Goal: Task Accomplishment & Management: Complete application form

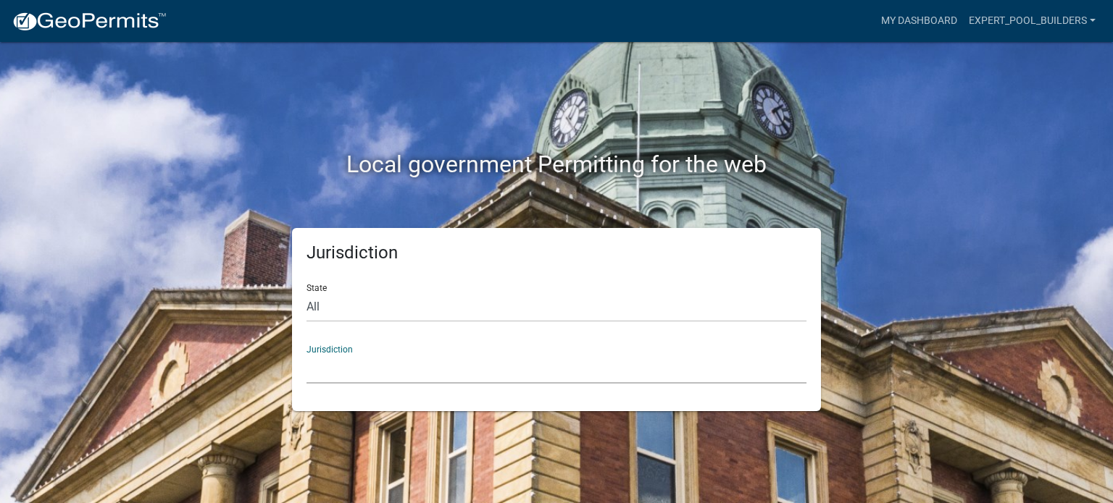
click at [396, 363] on select "[GEOGRAPHIC_DATA], [US_STATE] [GEOGRAPHIC_DATA], [US_STATE][PERSON_NAME][GEOGRA…" at bounding box center [556, 369] width 500 height 30
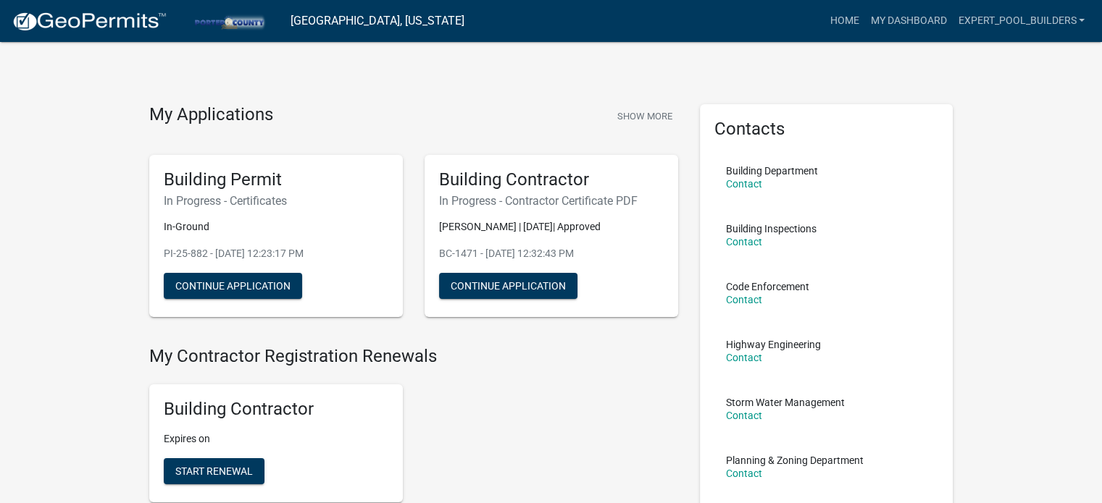
drag, startPoint x: 619, startPoint y: 206, endPoint x: 411, endPoint y: 195, distance: 207.5
click at [411, 195] on div "Building Permit In Progress - Certificates In-Ground PI-25-882 - [DATE] 12:23:1…" at bounding box center [413, 236] width 551 height 186
click at [543, 386] on div "Building Contractor Expires on Start Renewal" at bounding box center [413, 443] width 551 height 141
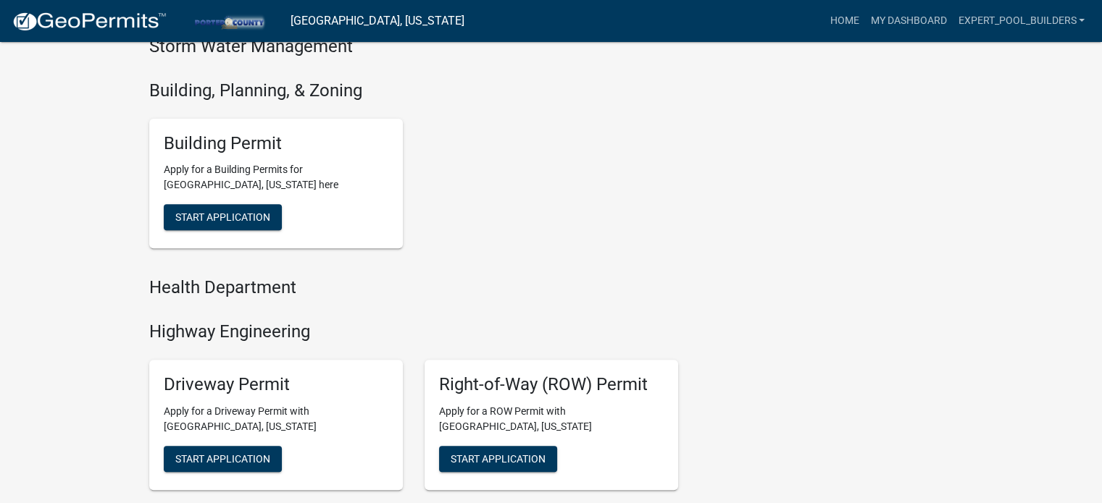
scroll to position [507, 0]
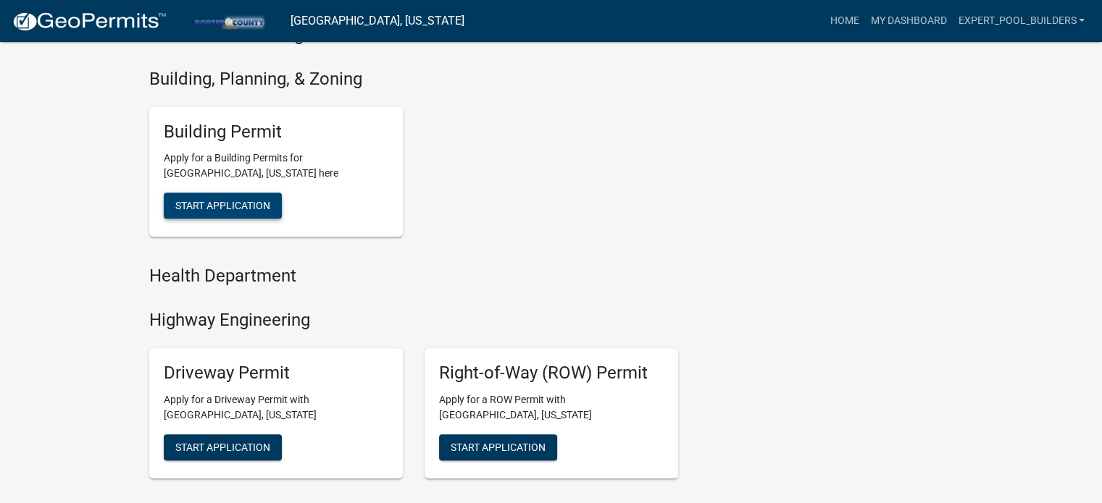
click at [234, 214] on button "Start Application" at bounding box center [223, 206] width 118 height 26
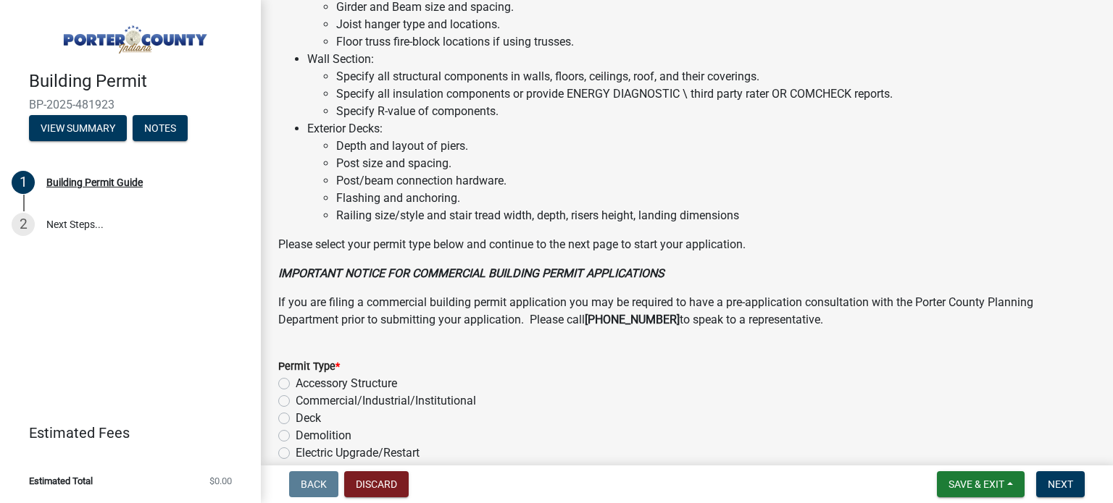
scroll to position [1169, 0]
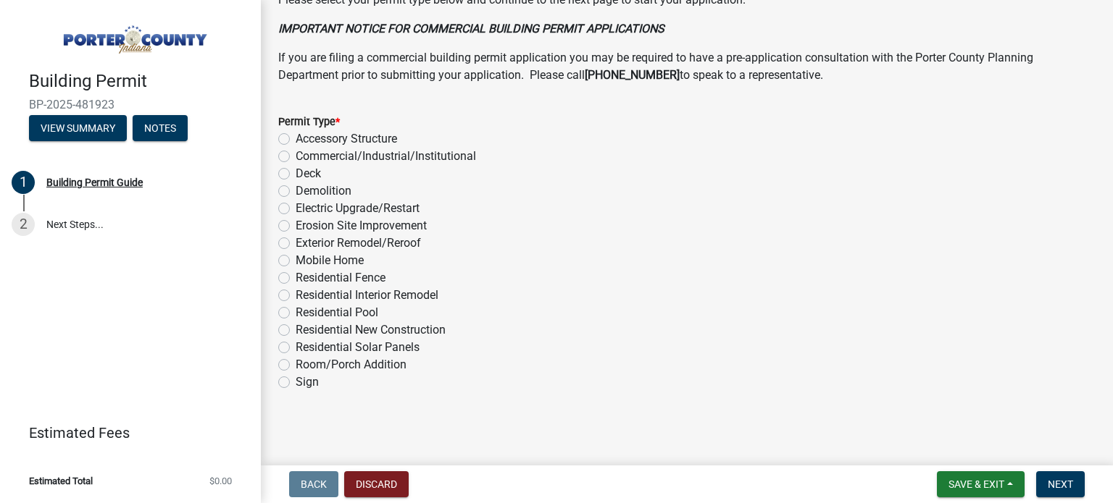
click at [296, 315] on label "Residential Pool" at bounding box center [337, 312] width 83 height 17
click at [296, 314] on input "Residential Pool" at bounding box center [300, 308] width 9 height 9
radio input "true"
click at [1056, 482] on span "Next" at bounding box center [1059, 485] width 25 height 12
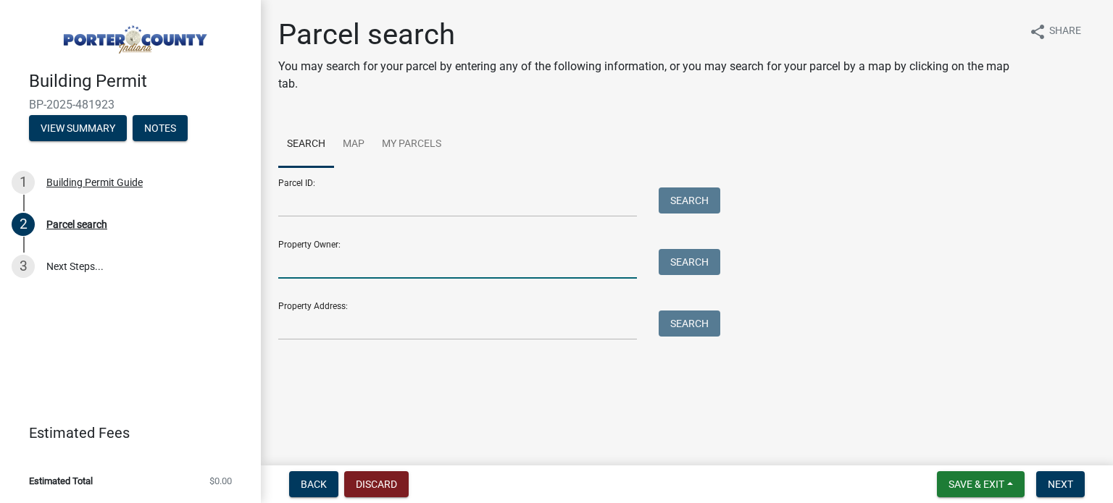
click at [349, 259] on input "Property Owner:" at bounding box center [457, 264] width 359 height 30
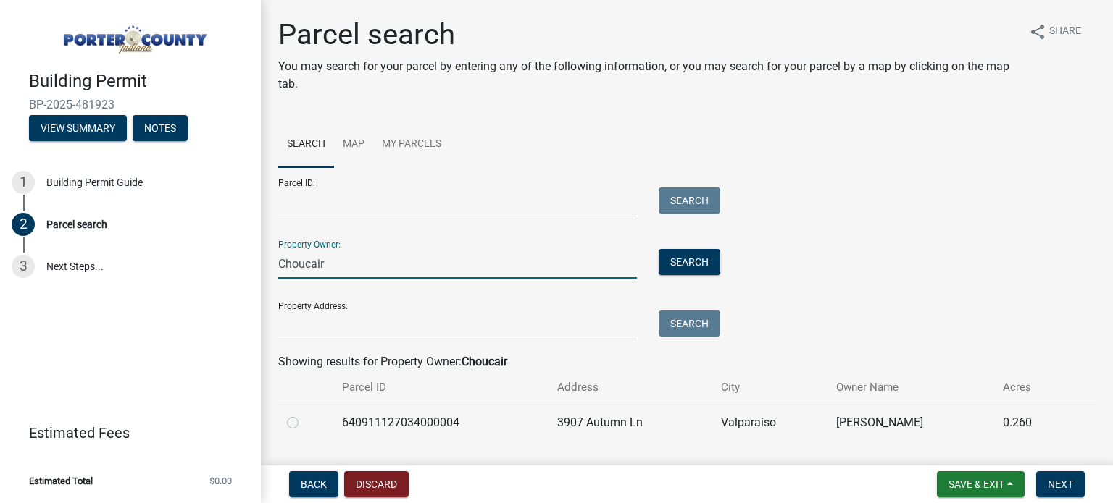
type input "Choucair"
click at [304, 414] on label at bounding box center [304, 414] width 0 height 0
click at [304, 423] on input "radio" at bounding box center [308, 418] width 9 height 9
radio input "true"
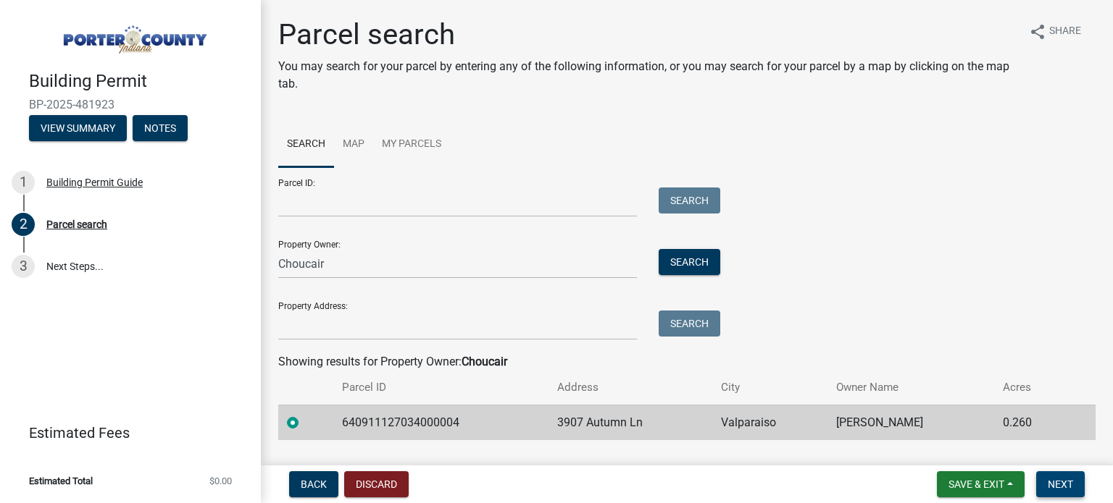
click at [1071, 484] on span "Next" at bounding box center [1059, 485] width 25 height 12
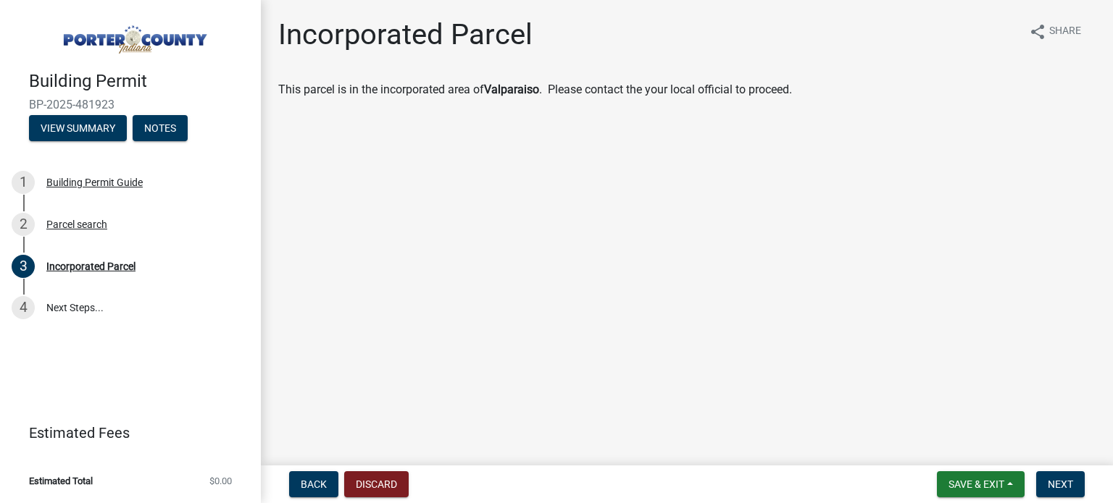
click at [495, 98] on p "This parcel is in the incorporated area of [GEOGRAPHIC_DATA] . Please contact t…" at bounding box center [686, 89] width 817 height 17
drag, startPoint x: 524, startPoint y: 95, endPoint x: 768, endPoint y: 86, distance: 244.3
click at [768, 86] on p "This parcel is in the incorporated area of [GEOGRAPHIC_DATA] . Please contact t…" at bounding box center [686, 89] width 817 height 17
